Goal: Task Accomplishment & Management: Complete application form

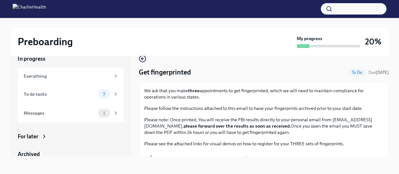
scroll to position [76, 0]
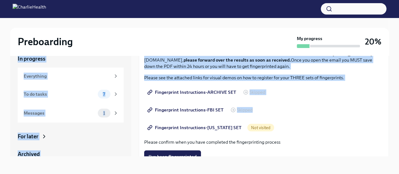
drag, startPoint x: 383, startPoint y: 95, endPoint x: 382, endPoint y: 47, distance: 48.9
click at [382, 47] on div "Preboarding My progress 20% In progress Everything To do tasks 7 Messages 1 For…" at bounding box center [199, 90] width 399 height 167
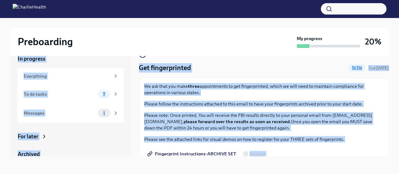
scroll to position [0, 0]
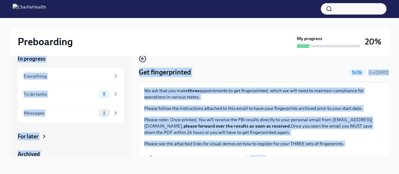
click at [313, 69] on div "Get fingerprinted To Do Due [DATE]" at bounding box center [264, 71] width 250 height 9
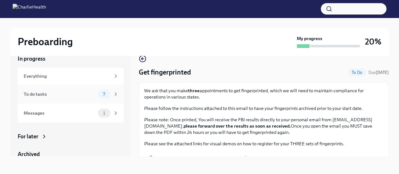
click at [99, 92] on span "7" at bounding box center [104, 94] width 10 height 5
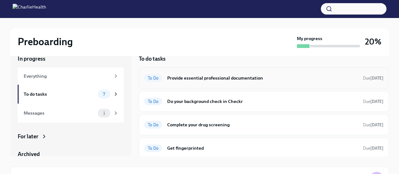
click at [199, 75] on h6 "Provide essential professional documentation" at bounding box center [262, 77] width 191 height 7
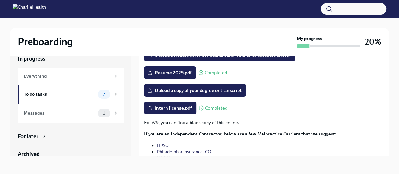
scroll to position [49, 0]
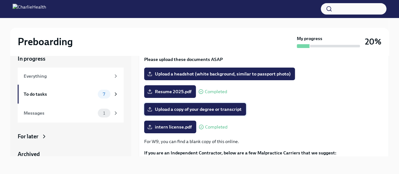
click at [209, 107] on span "Upload a copy of your degree or transcript" at bounding box center [194, 109] width 93 height 6
click at [0, 0] on input "Upload a copy of your degree or transcript" at bounding box center [0, 0] width 0 height 0
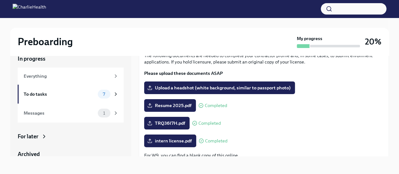
scroll to position [34, 0]
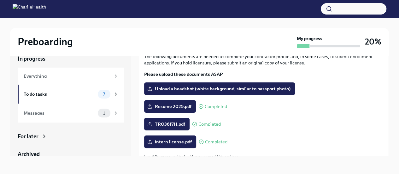
click at [390, 100] on div "Preboarding My progress 20% In progress Everything To do tasks 7 Messages 1 For…" at bounding box center [199, 90] width 399 height 167
